Goal: Communication & Community: Connect with others

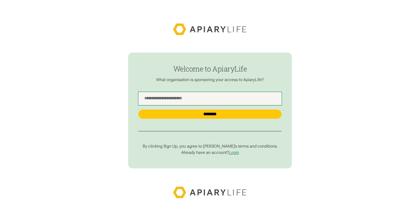
click at [205, 97] on Name "find-employer" at bounding box center [210, 98] width 144 height 13
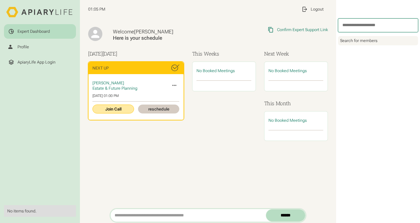
click at [121, 107] on link "Join Call" at bounding box center [112, 108] width 41 height 9
